Goal: Obtain resource: Obtain resource

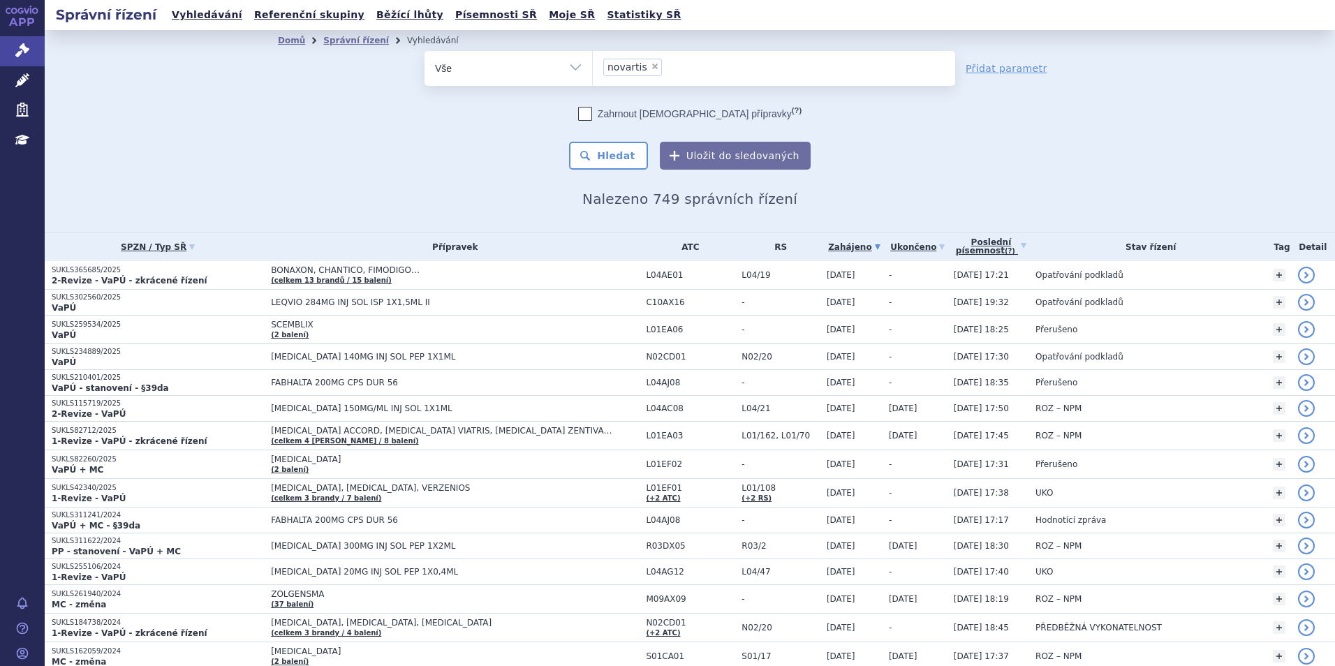
select select
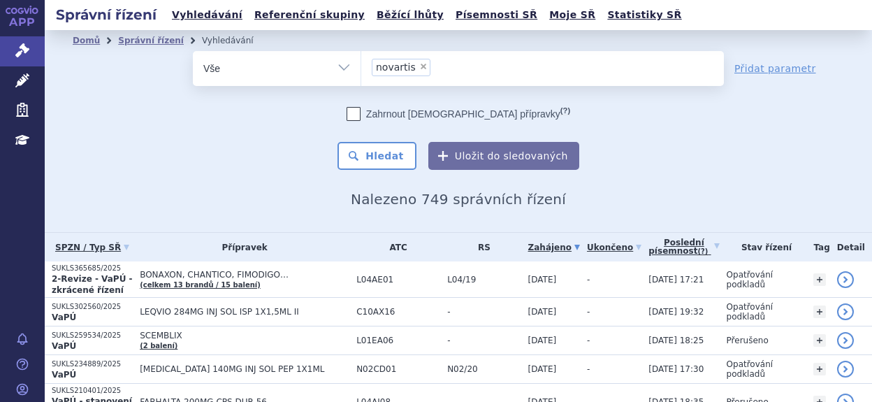
click at [419, 67] on span "×" at bounding box center [423, 66] width 8 height 8
click at [361, 67] on select "novartis" at bounding box center [360, 67] width 1 height 35
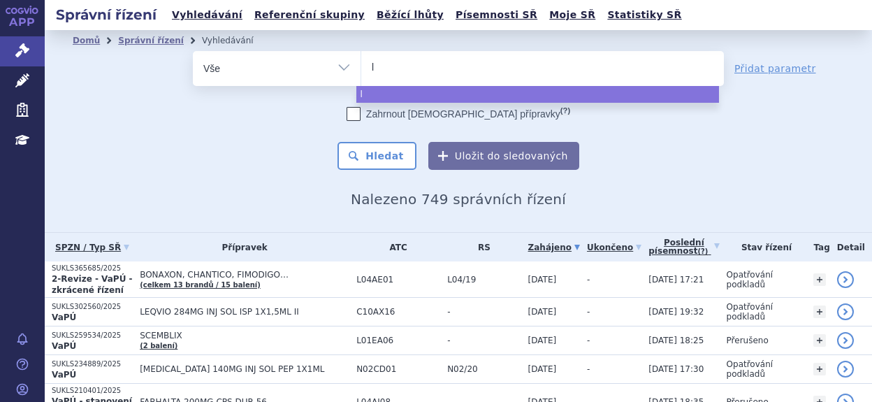
type input "lo"
type input "lor"
type input "lorv"
type input "lorvi"
type input "lorviq"
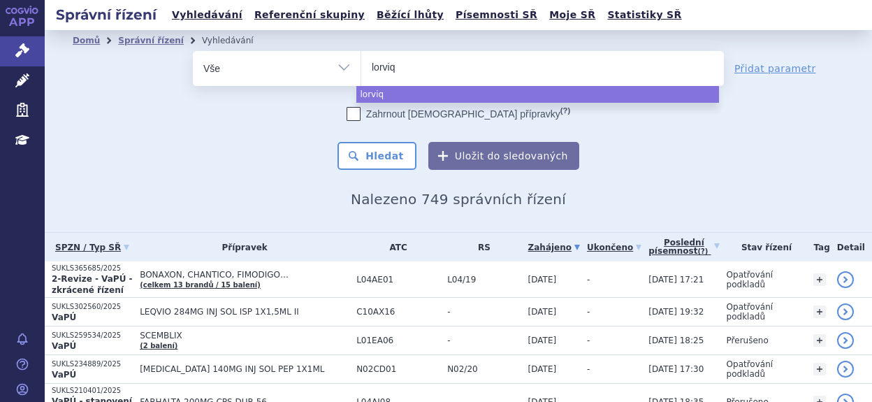
type input "lorviqu"
type input "lorviqua"
select select "lorviqua"
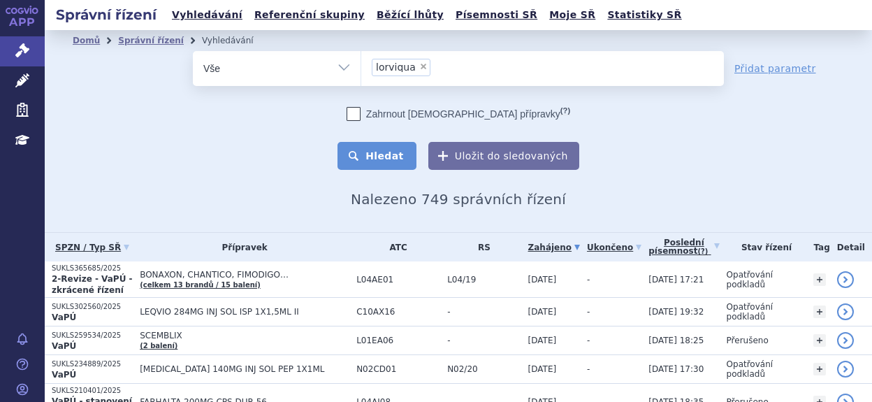
click at [397, 149] on button "Hledat" at bounding box center [376, 156] width 79 height 28
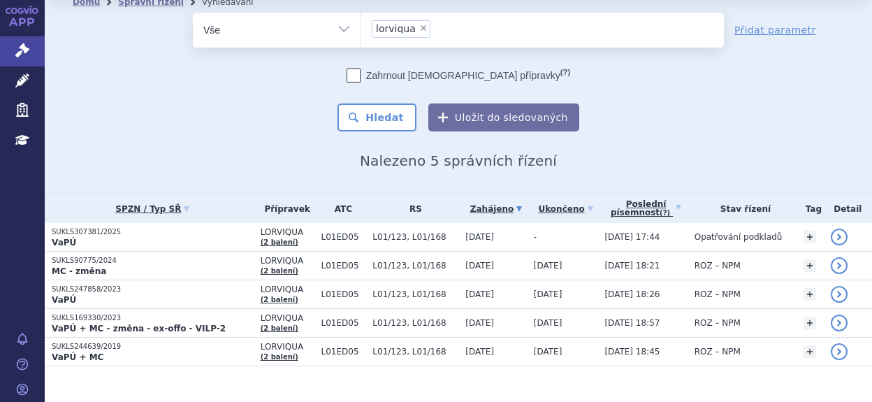
scroll to position [59, 0]
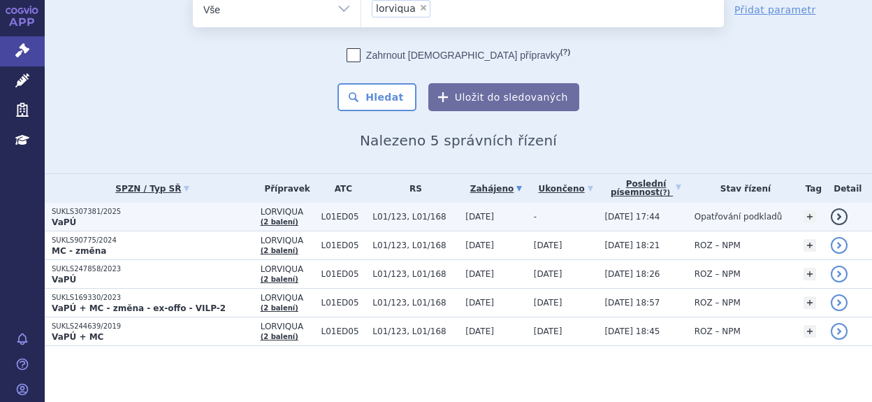
click at [82, 214] on p "SUKLS307381/2025" at bounding box center [153, 212] width 202 height 10
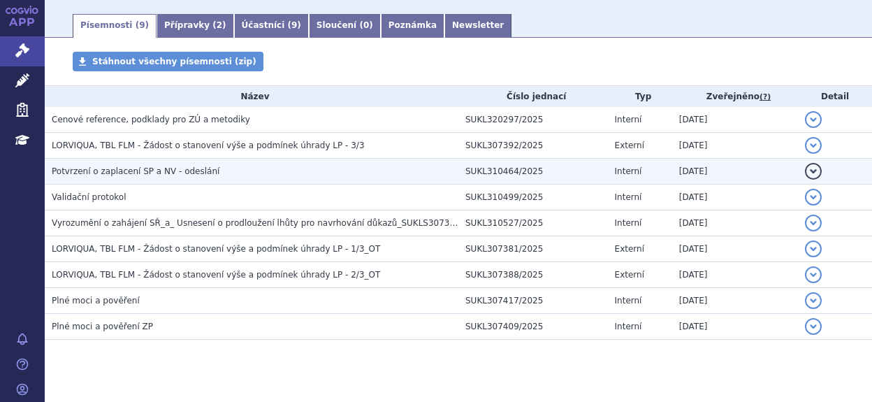
scroll to position [245, 0]
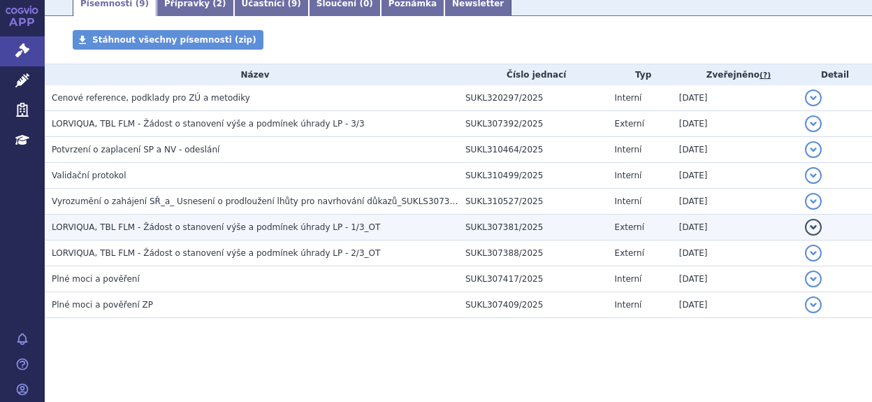
click at [187, 228] on span "LORVIQUA, TBL FLM - Žádost o stanovení výše a podmínek úhrady LP - 1/3_OT" at bounding box center [216, 227] width 328 height 10
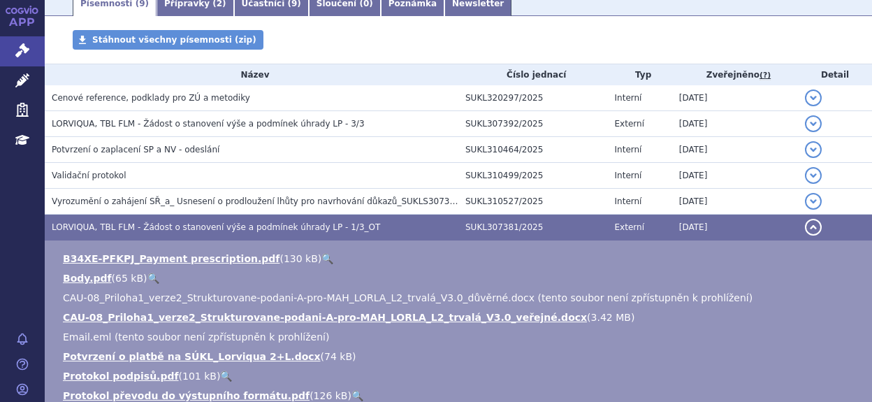
click at [187, 228] on span "LORVIQUA, TBL FLM - Žádost o stanovení výše a podmínek úhrady LP - 1/3_OT" at bounding box center [216, 227] width 328 height 10
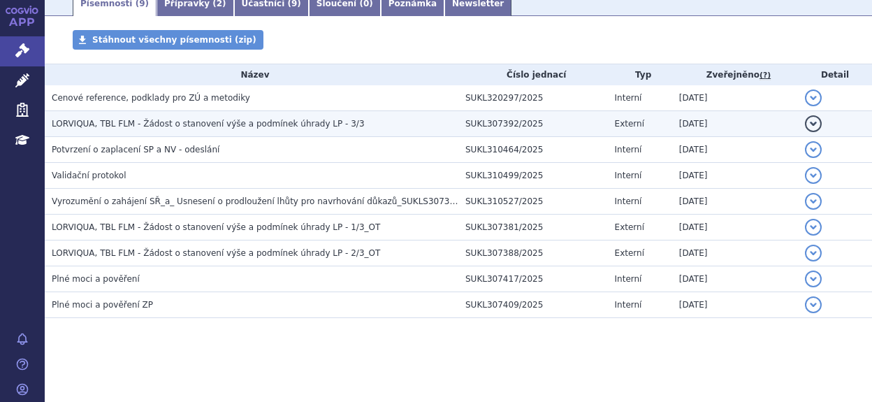
click at [145, 119] on span "LORVIQUA, TBL FLM - Žádost o stanovení výše a podmínek úhrady LP - 3/3" at bounding box center [208, 124] width 313 height 10
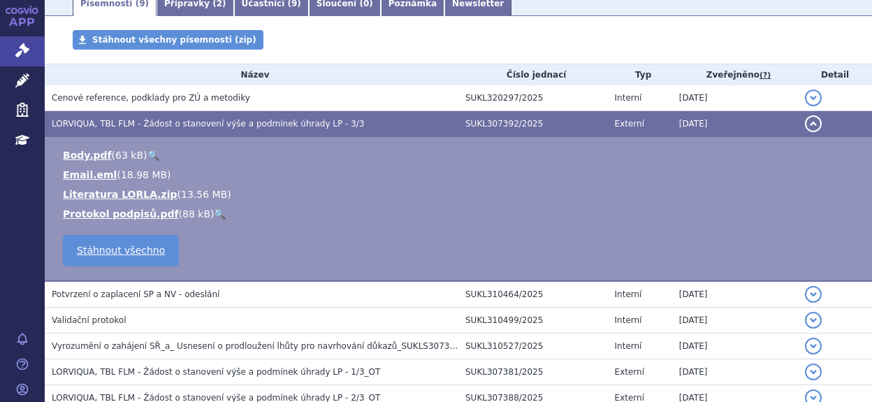
click at [145, 119] on span "LORVIQUA, TBL FLM - Žádost o stanovení výše a podmínek úhrady LP - 3/3" at bounding box center [208, 124] width 313 height 10
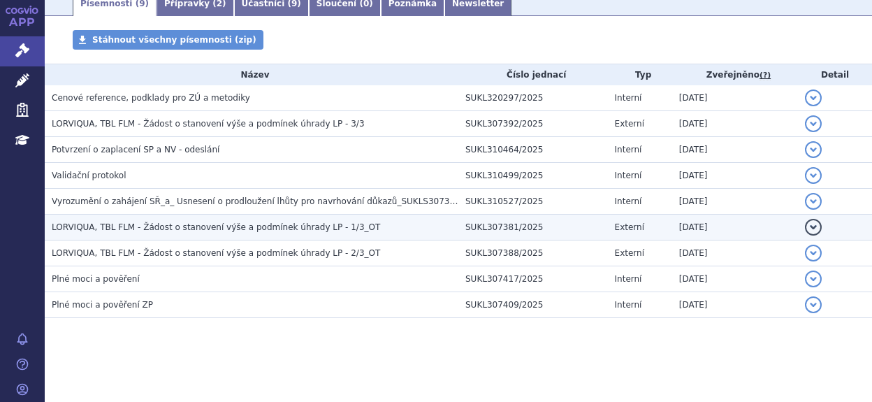
click at [119, 234] on h3 "LORVIQUA, TBL FLM - Žádost o stanovení výše a podmínek úhrady LP - 1/3_OT" at bounding box center [255, 227] width 407 height 14
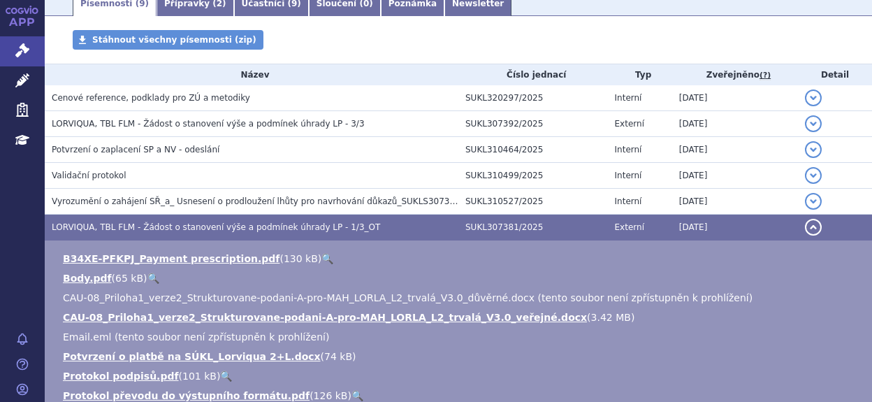
click at [369, 47] on div "Stáhnout všechny písemnosti (zip)" at bounding box center [458, 47] width 827 height 34
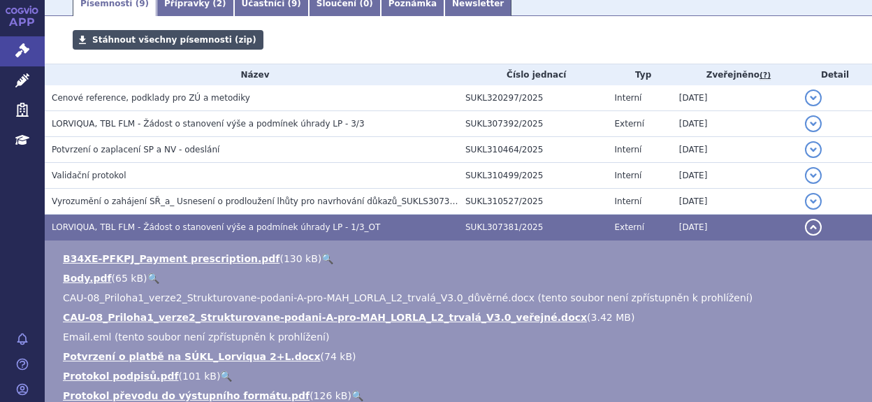
click at [177, 43] on span "Stáhnout všechny písemnosti (zip)" at bounding box center [174, 40] width 164 height 10
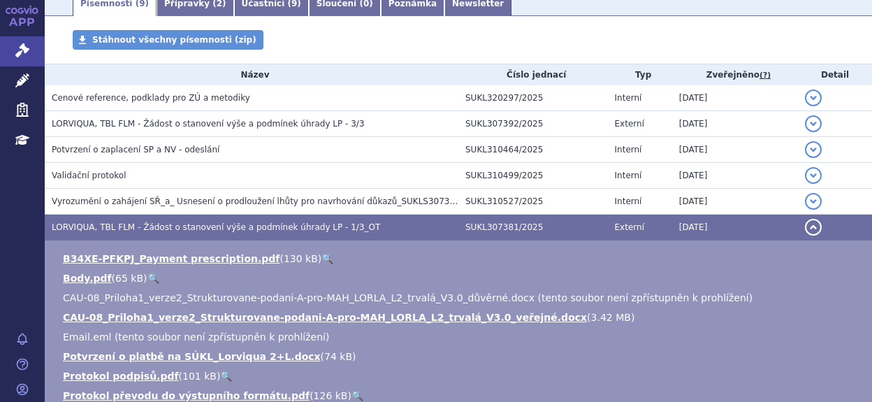
click at [75, 228] on span "LORVIQUA, TBL FLM - Žádost o stanovení výše a podmínek úhrady LP - 1/3_OT" at bounding box center [216, 227] width 328 height 10
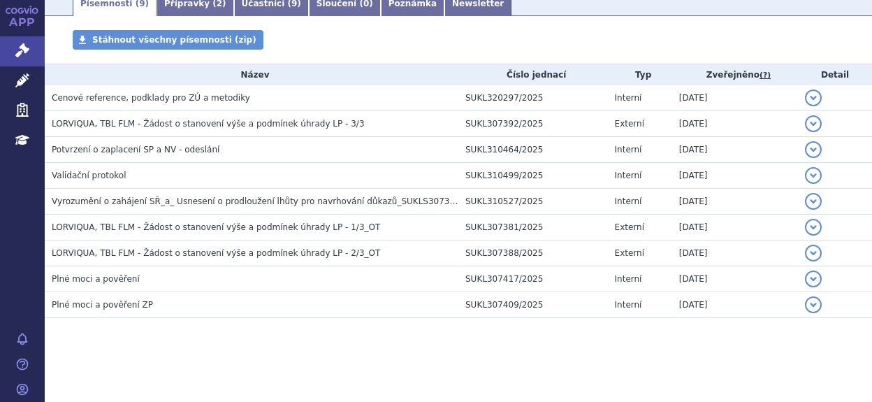
click at [258, 336] on div "Písemnosti Stáhnout všechny písemnosti (zip) Název Číslo jednací Typ Zveřejněno…" at bounding box center [458, 188] width 827 height 316
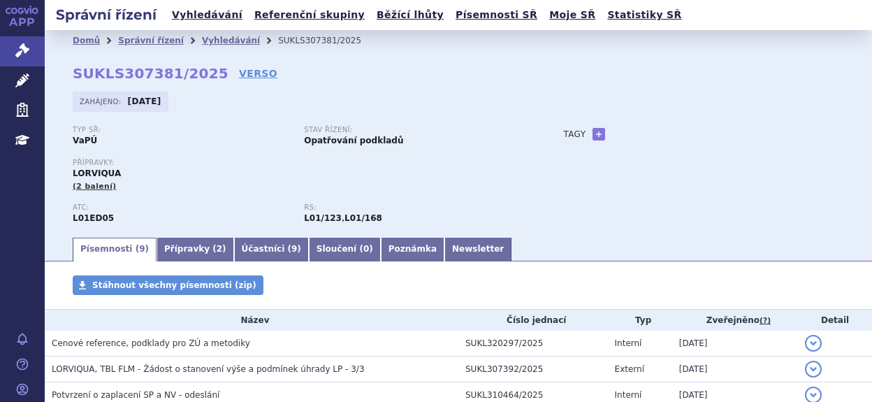
scroll to position [245, 0]
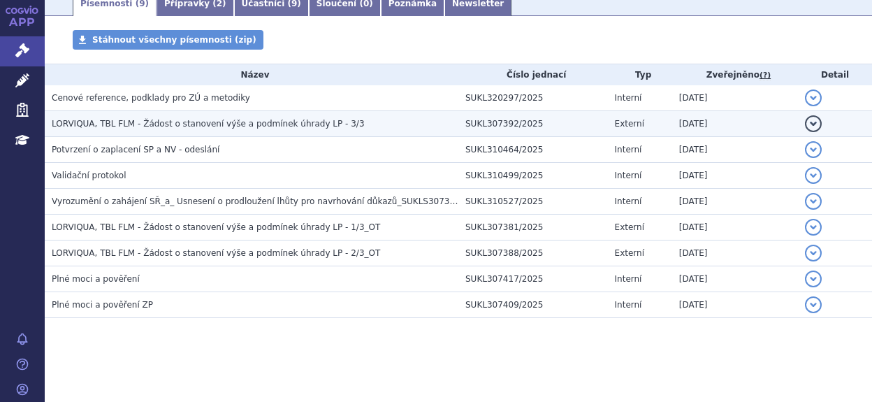
click at [111, 123] on span "LORVIQUA, TBL FLM - Žádost o stanovení výše a podmínek úhrady LP - 3/3" at bounding box center [208, 124] width 313 height 10
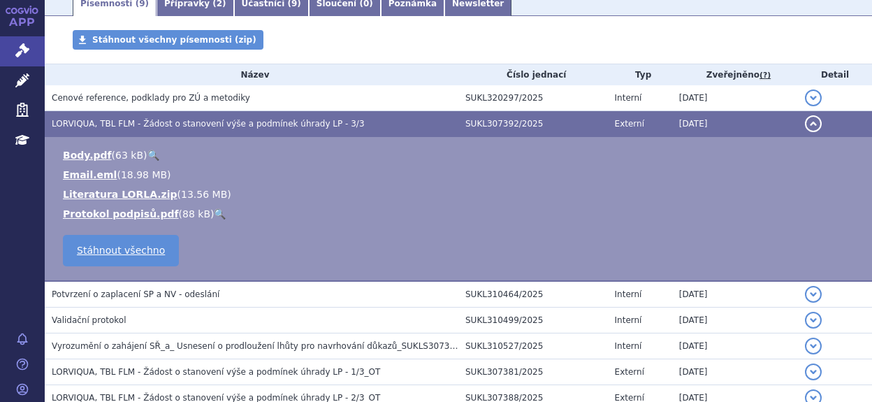
click at [87, 125] on span "LORVIQUA, TBL FLM - Žádost o stanovení výše a podmínek úhrady LP - 3/3" at bounding box center [208, 124] width 313 height 10
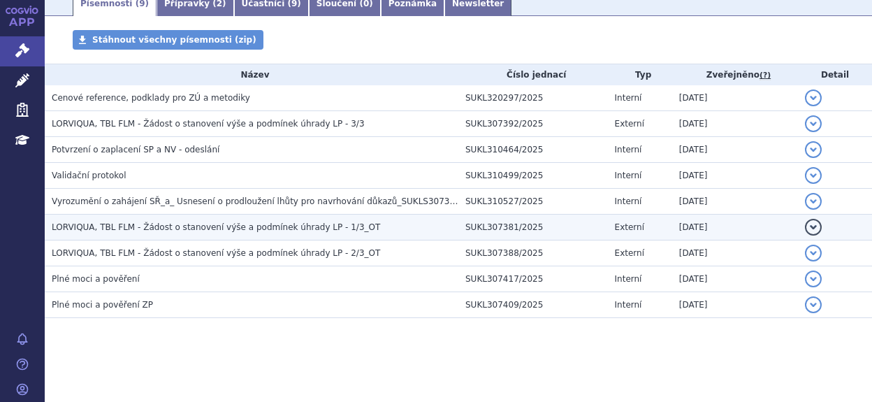
click at [153, 226] on span "LORVIQUA, TBL FLM - Žádost o stanovení výše a podmínek úhrady LP - 1/3_OT" at bounding box center [216, 227] width 328 height 10
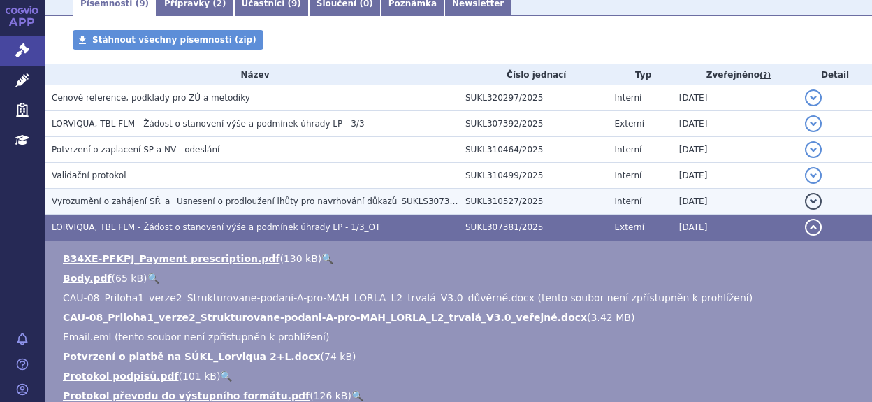
click at [78, 193] on td "Vyrozumění o zahájení SŘ_a_ Usnesení o prodloužení lhůty pro navrhování důkazů_…" at bounding box center [251, 202] width 413 height 26
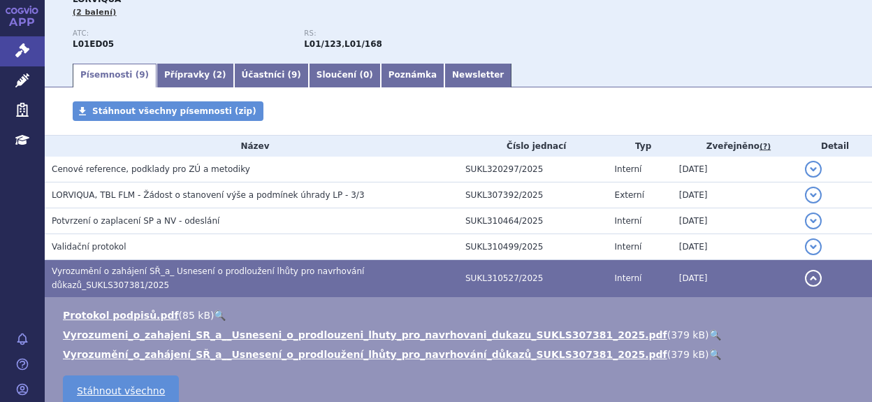
scroll to position [175, 0]
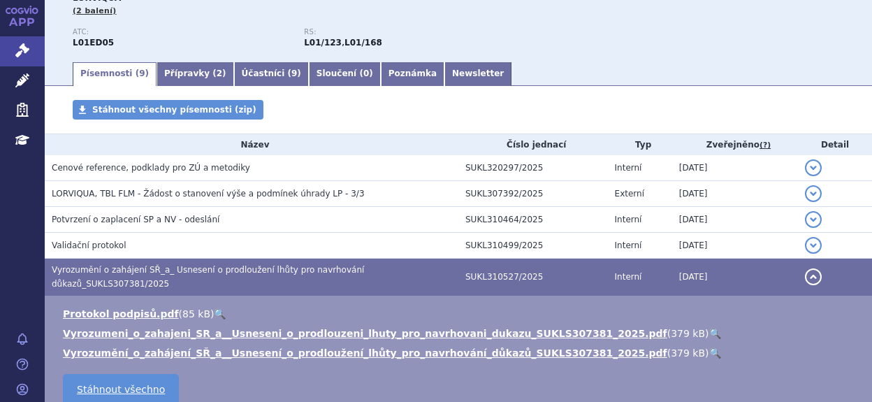
click at [730, 353] on td "Protokol podpisů.pdf ( 85 kB ) 🔍 Vyrozumeni_o_zahajeni_SR_a__Usneseni_o_prodlou…" at bounding box center [458, 357] width 827 height 125
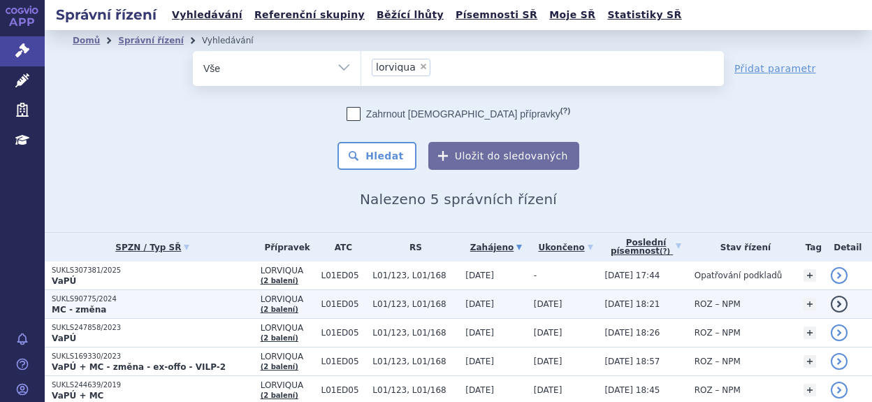
scroll to position [59, 0]
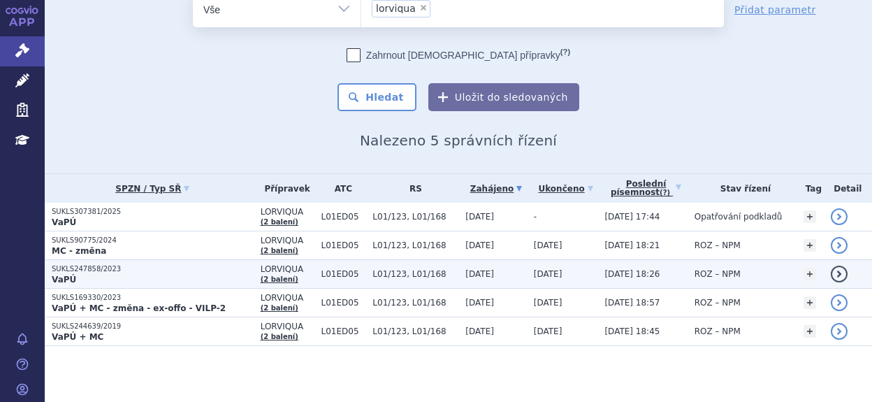
click at [87, 277] on p "VaPÚ" at bounding box center [153, 279] width 202 height 11
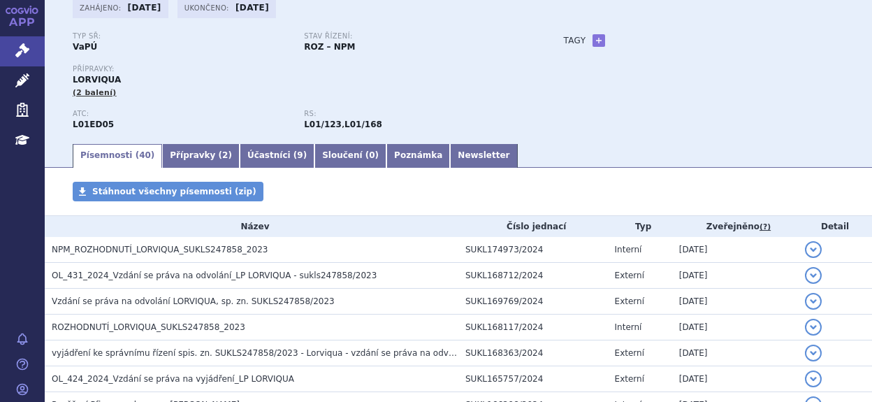
scroll to position [70, 0]
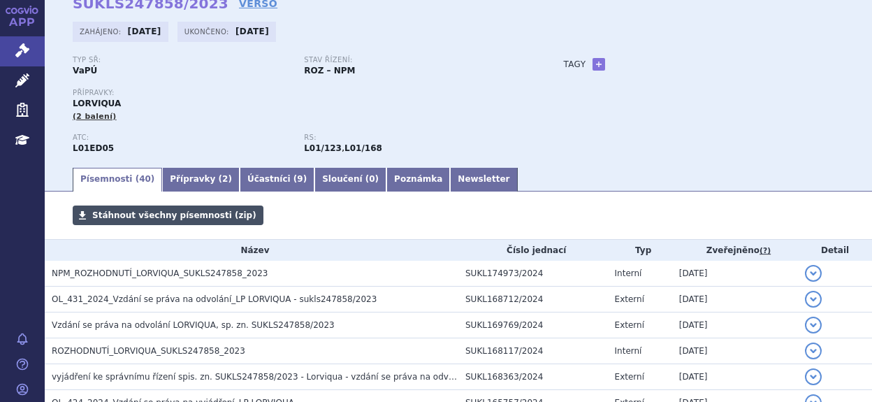
click at [98, 219] on span "Stáhnout všechny písemnosti (zip)" at bounding box center [174, 215] width 164 height 10
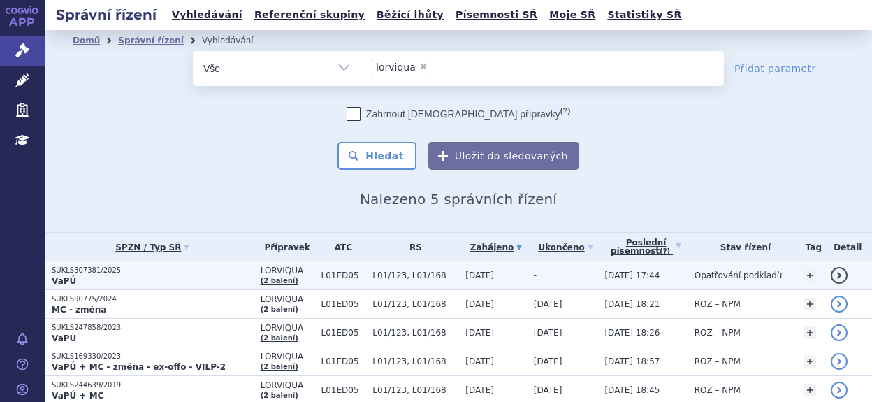
scroll to position [59, 0]
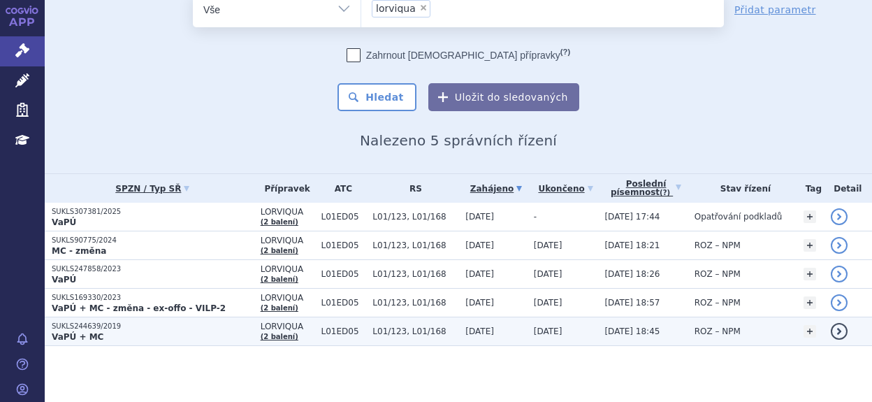
click at [133, 331] on p "VaPÚ + MC" at bounding box center [153, 336] width 202 height 11
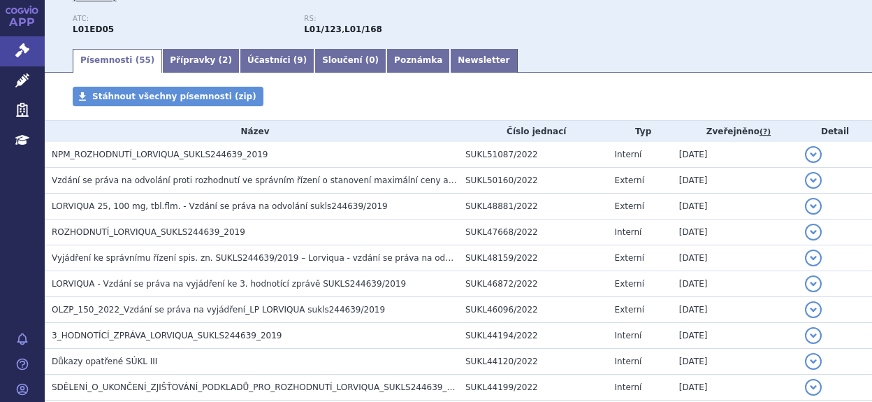
scroll to position [210, 0]
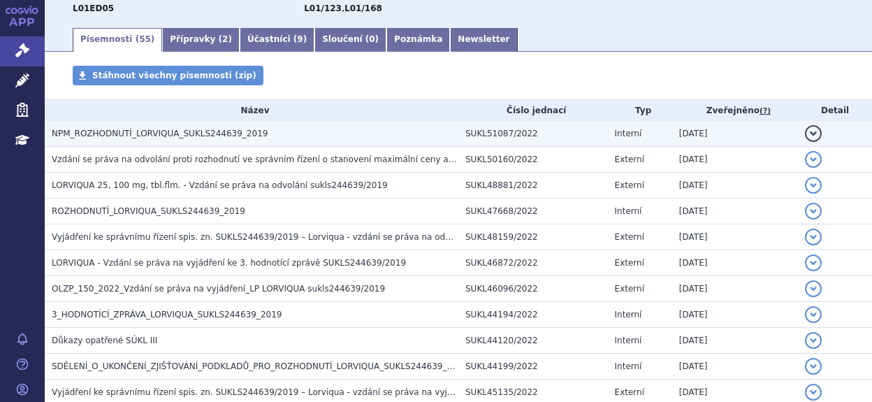
click at [163, 135] on span "NPM_ROZHODNUTÍ_LORVIQUA_SUKLS244639_2019" at bounding box center [160, 134] width 216 height 10
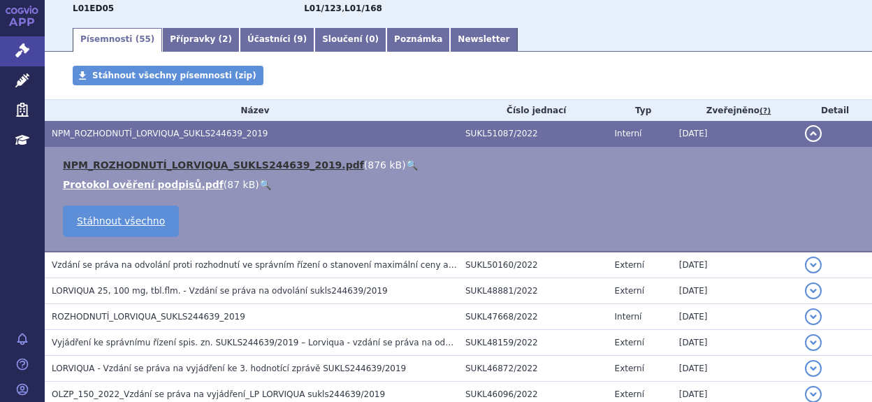
click at [176, 166] on link "NPM_ROZHODNUTÍ_LORVIQUA_SUKLS244639_2019.pdf" at bounding box center [213, 164] width 301 height 11
